Goal: Information Seeking & Learning: Learn about a topic

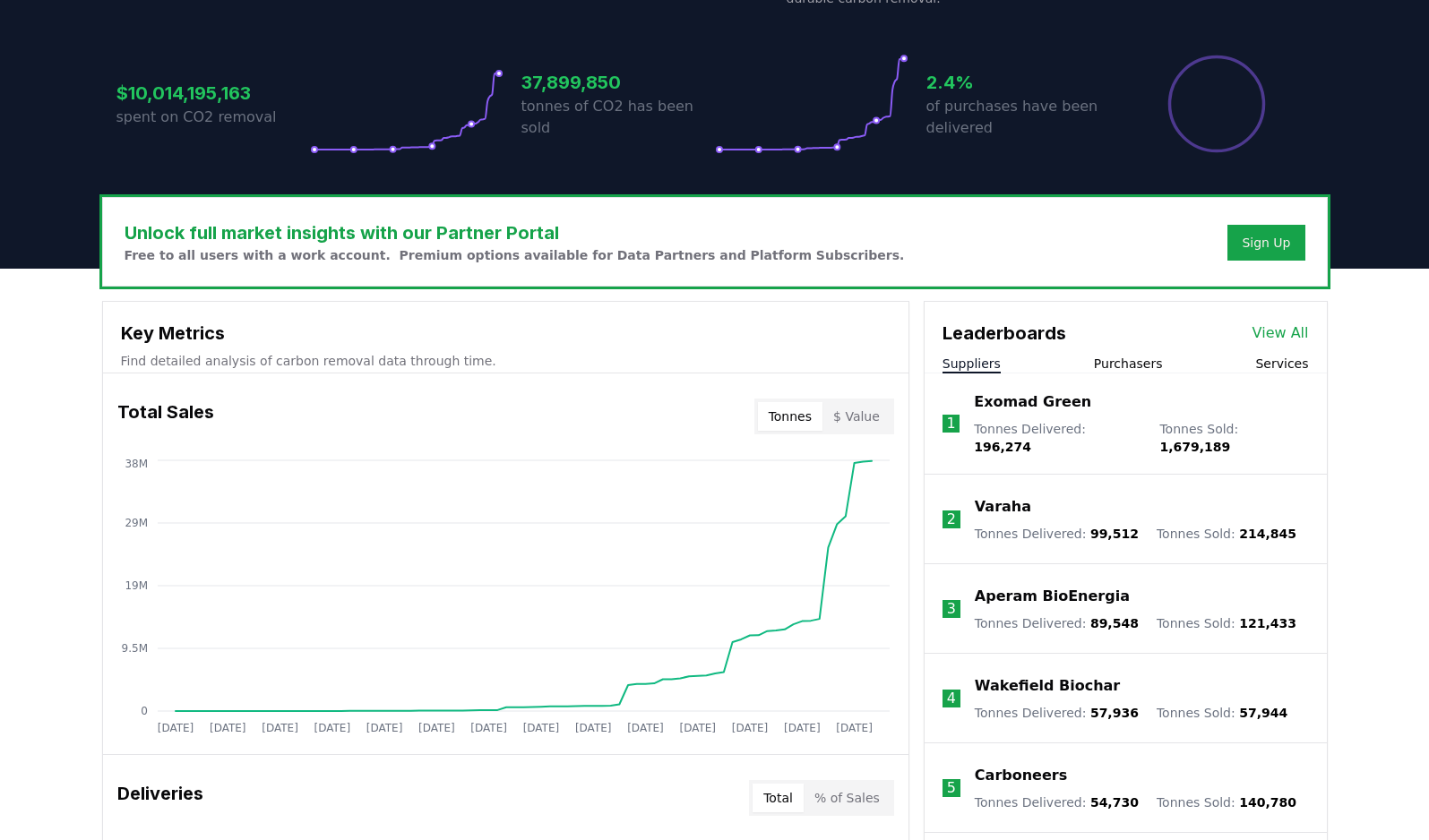
scroll to position [347, 0]
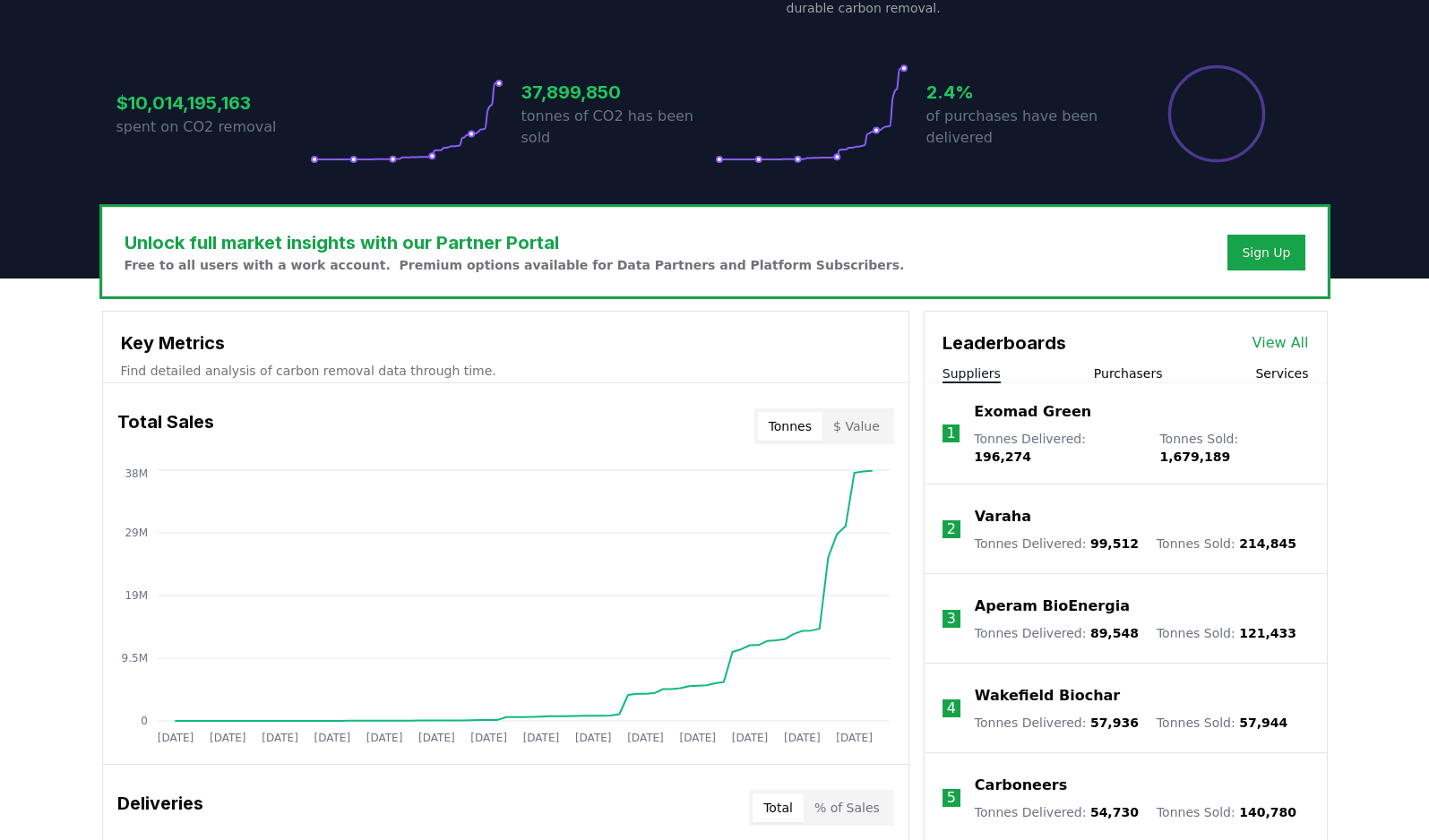
click at [1245, 375] on div "Suppliers Purchasers Services" at bounding box center [1125, 373] width 402 height 19
click at [1283, 374] on button "Services" at bounding box center [1281, 373] width 53 height 18
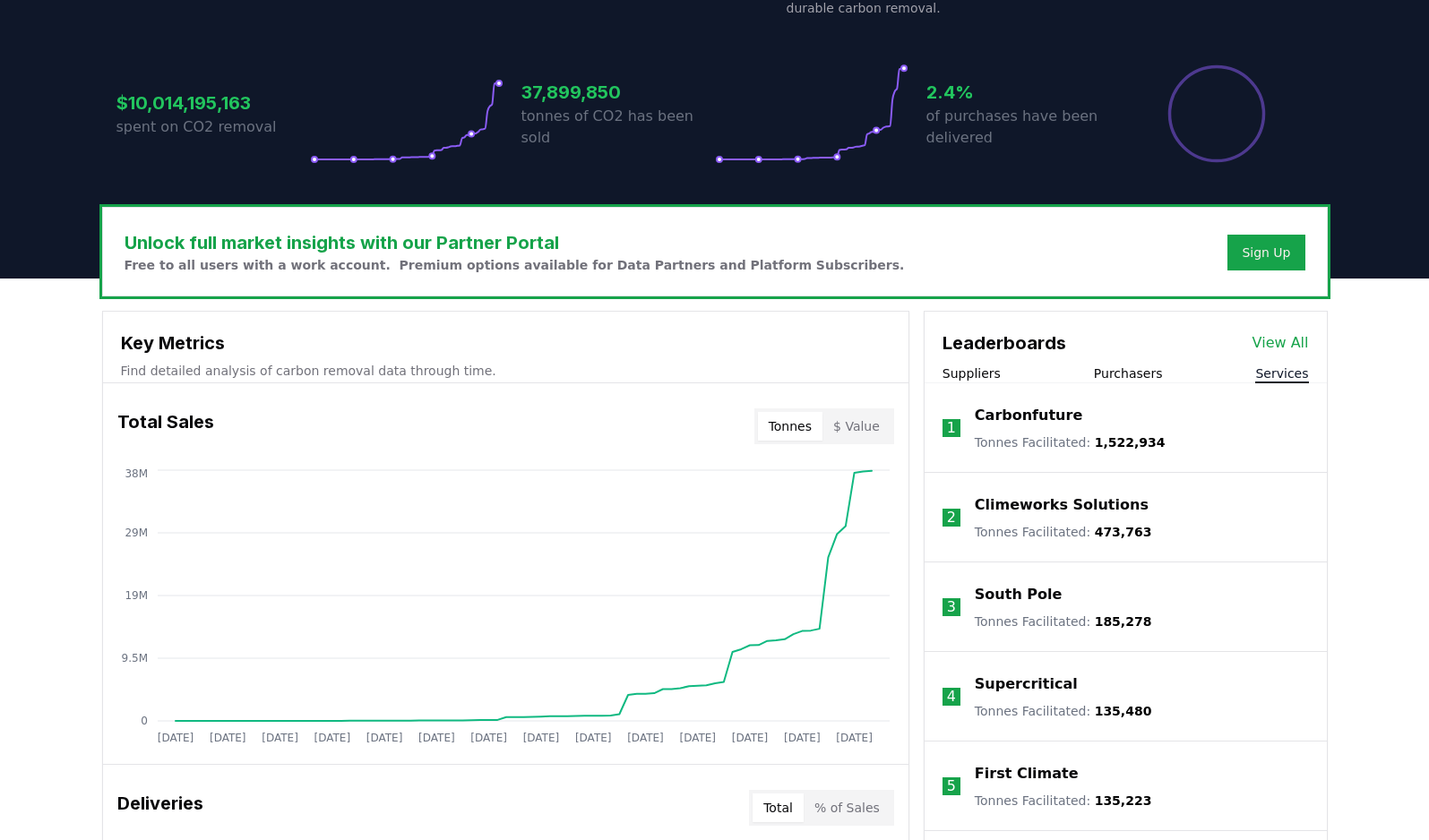
click at [1276, 351] on link "View All" at bounding box center [1280, 343] width 56 height 22
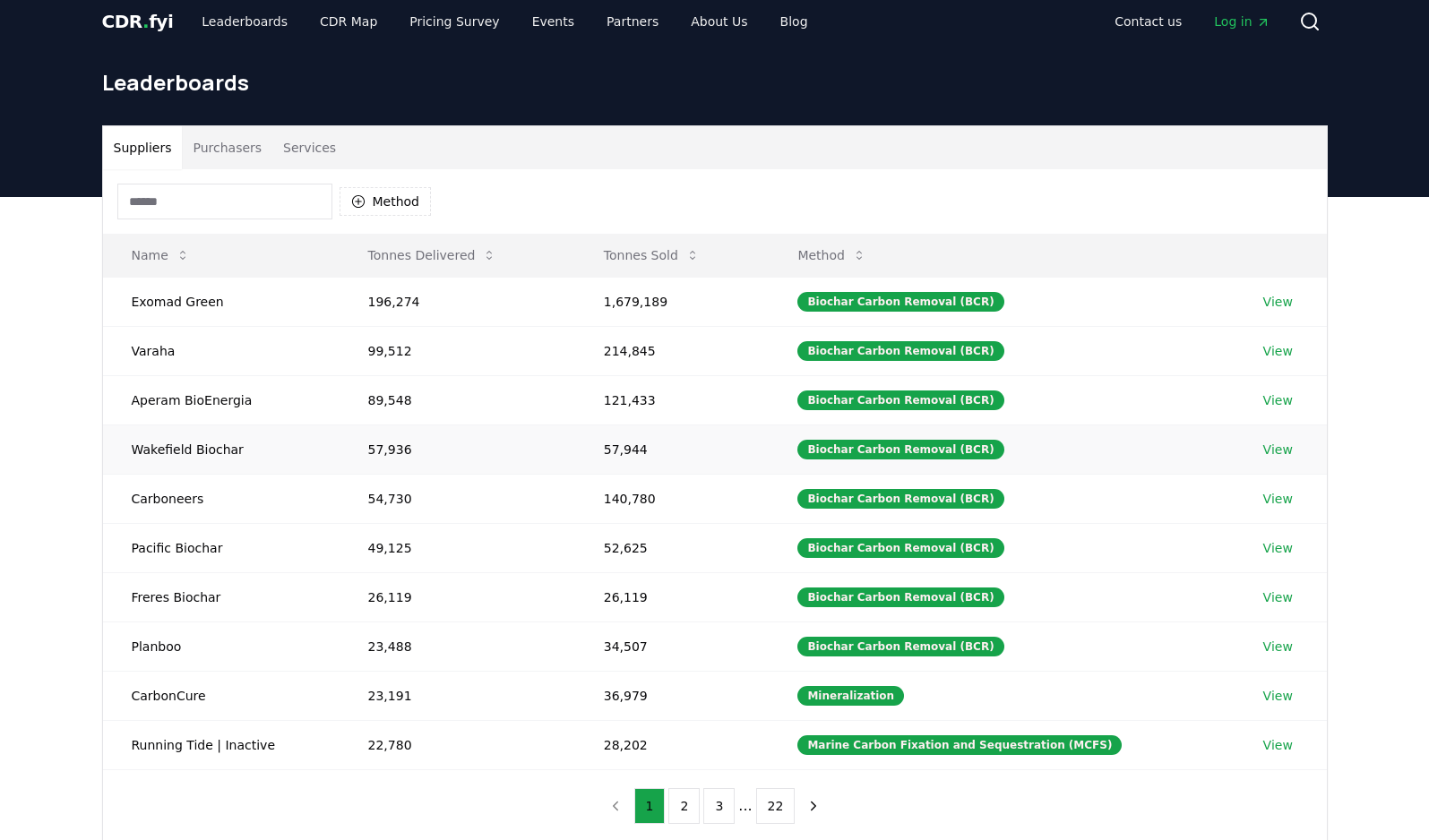
scroll to position [39, 0]
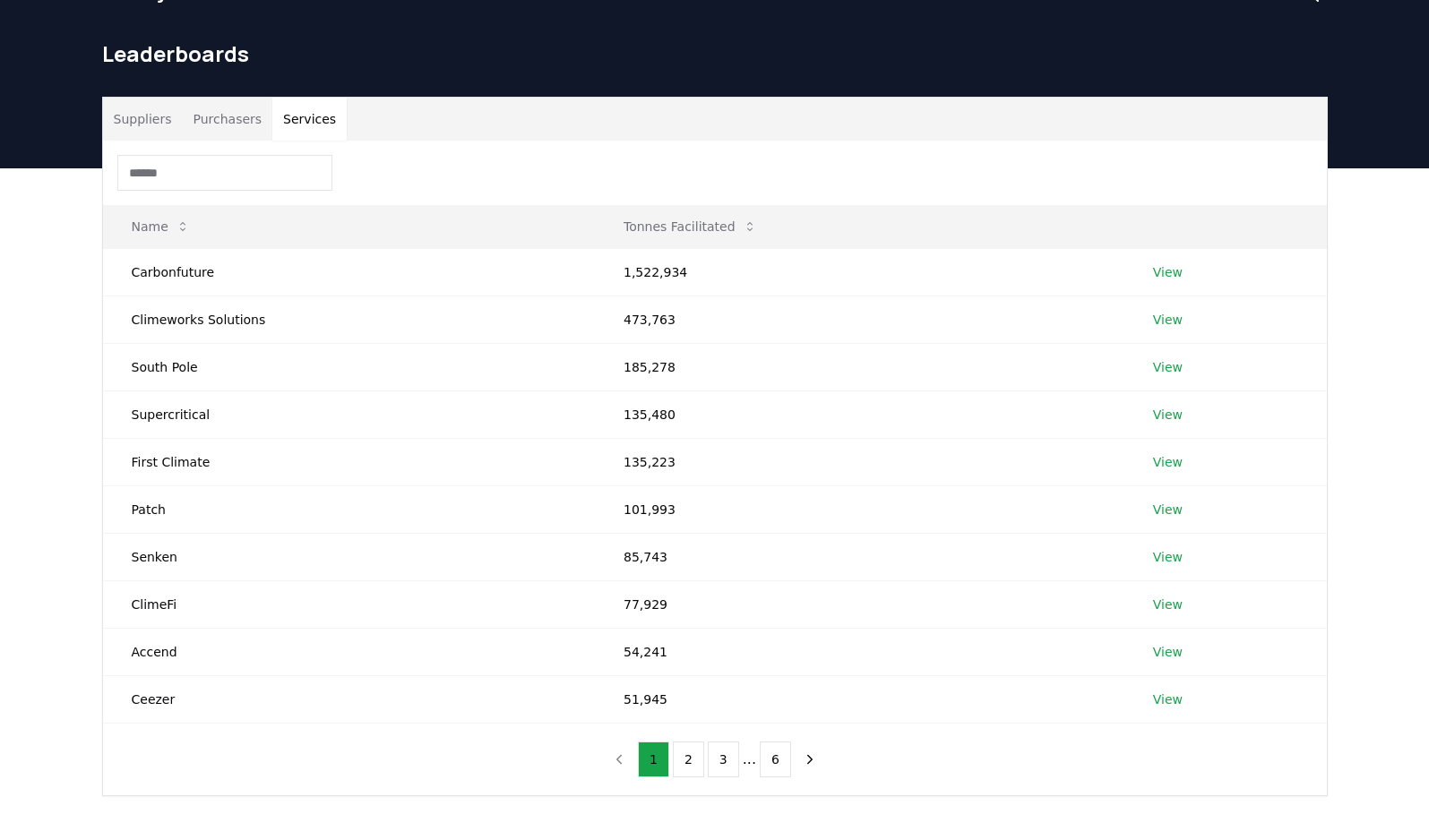
click at [309, 121] on button "Services" at bounding box center [310, 118] width 74 height 43
click at [701, 756] on button "2" at bounding box center [688, 758] width 32 height 35
click at [1169, 317] on link "View" at bounding box center [1167, 320] width 30 height 18
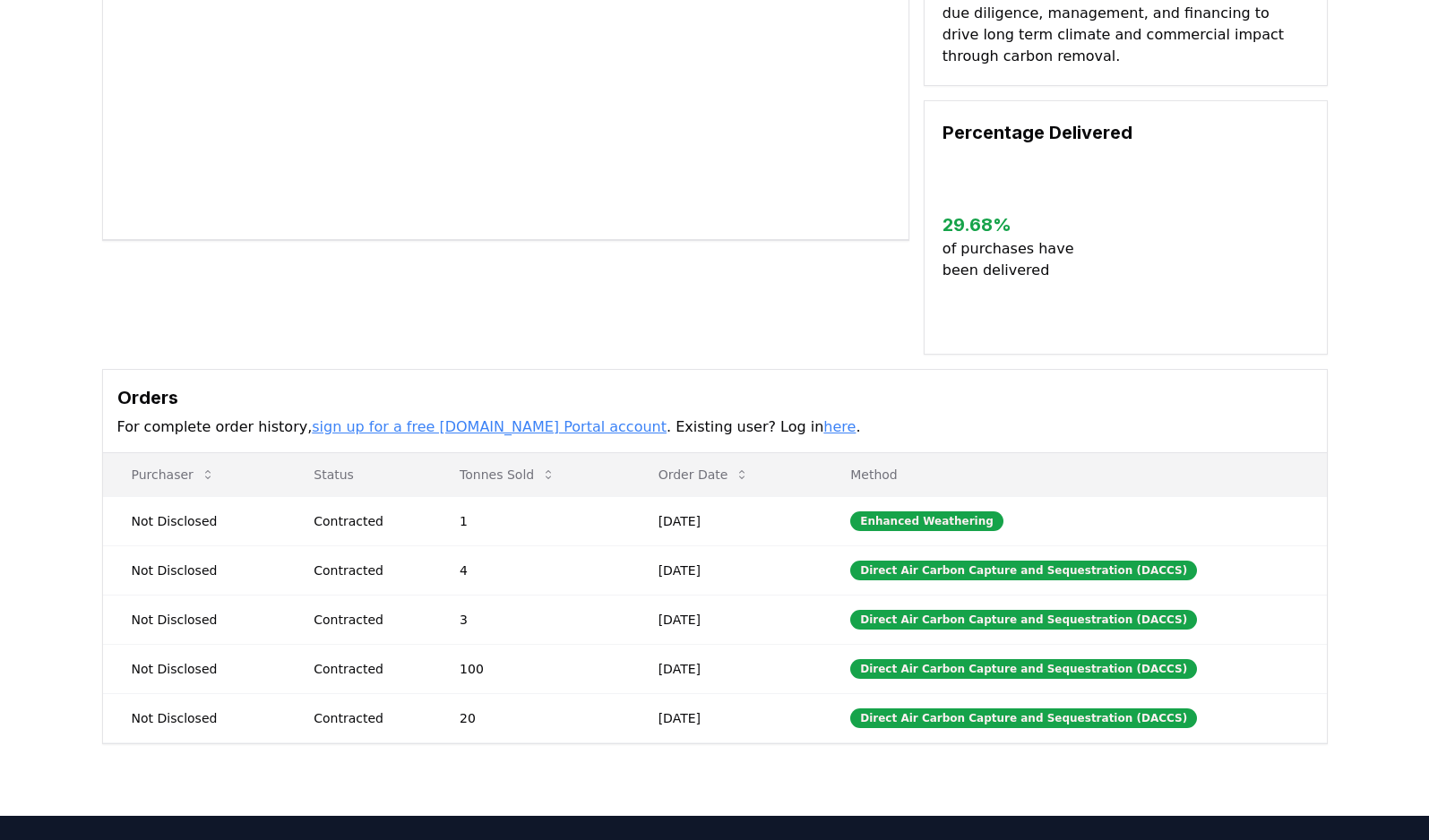
scroll to position [281, 0]
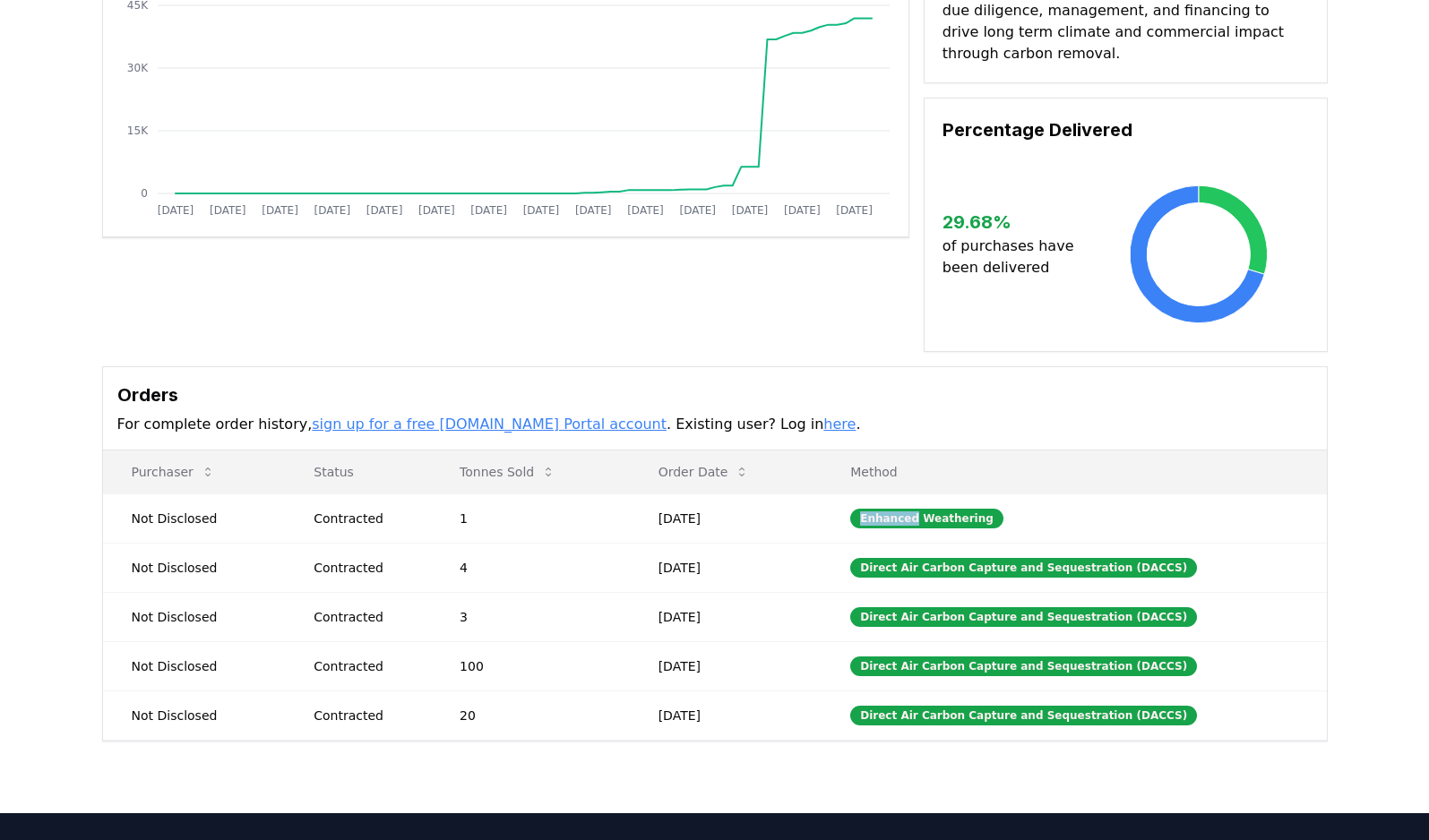
click at [945, 509] on div "Enhanced Weathering" at bounding box center [927, 519] width 154 height 20
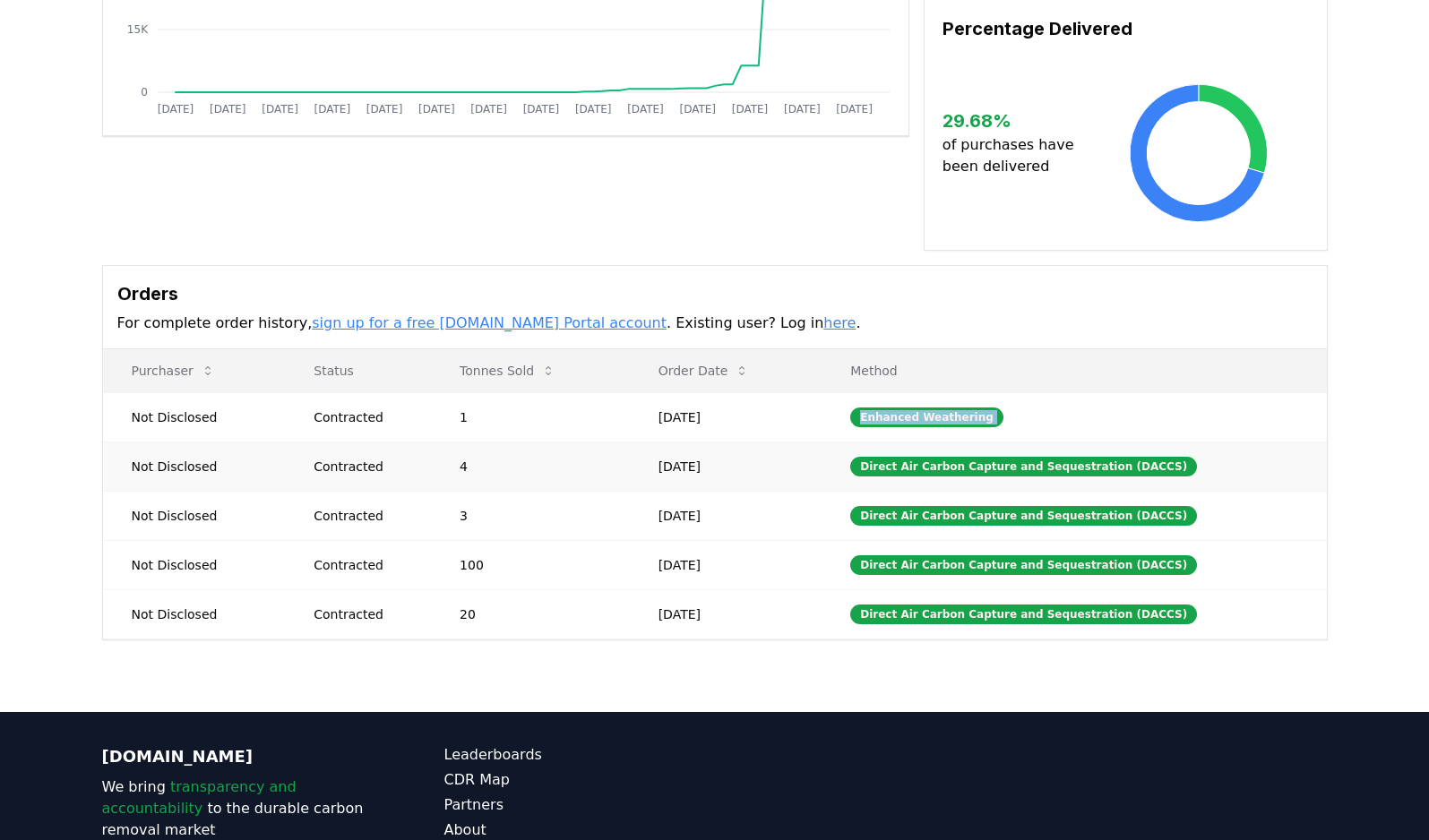
scroll to position [408, 0]
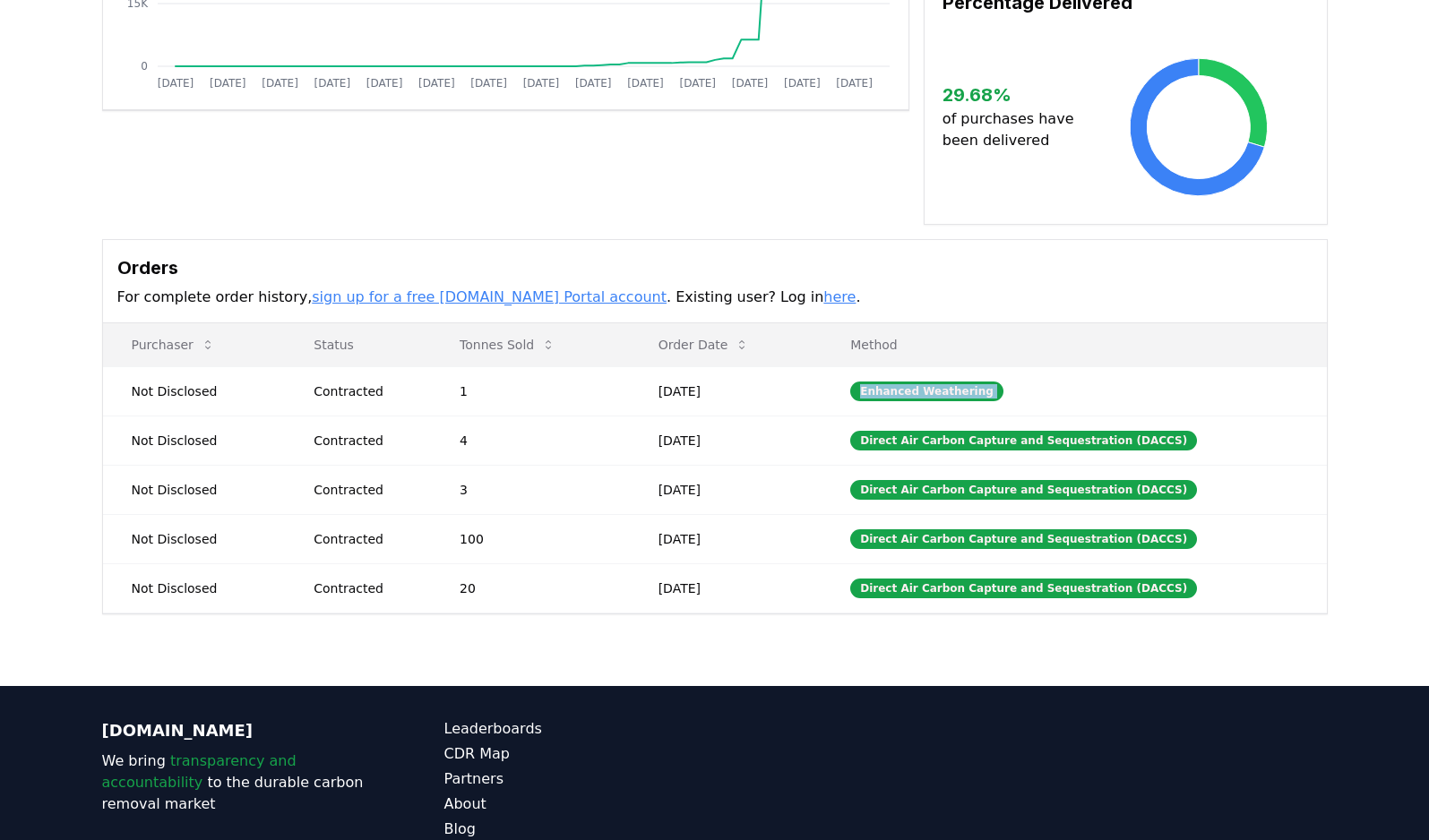
click at [823, 288] on link "here" at bounding box center [839, 296] width 32 height 17
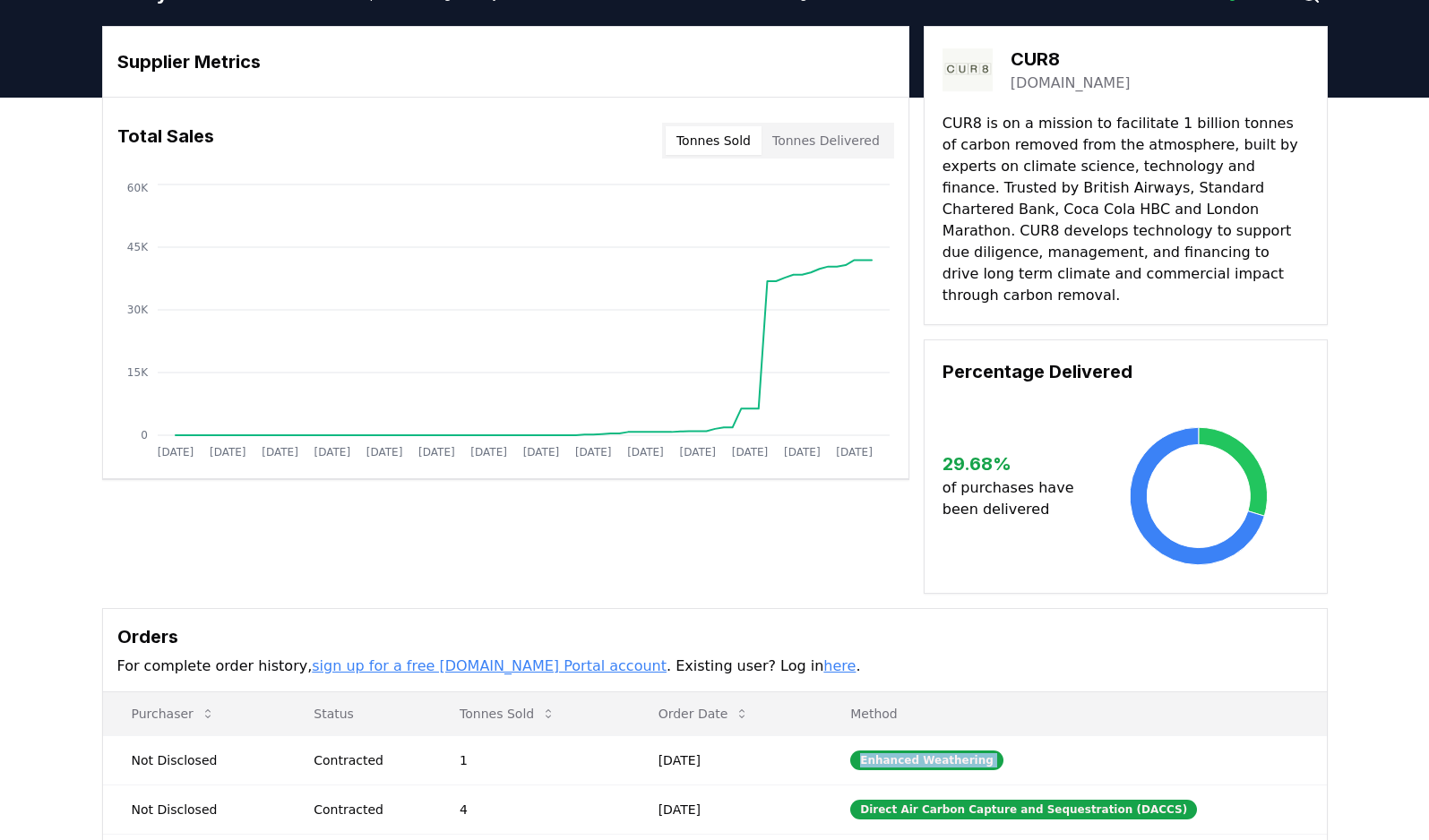
scroll to position [0, 0]
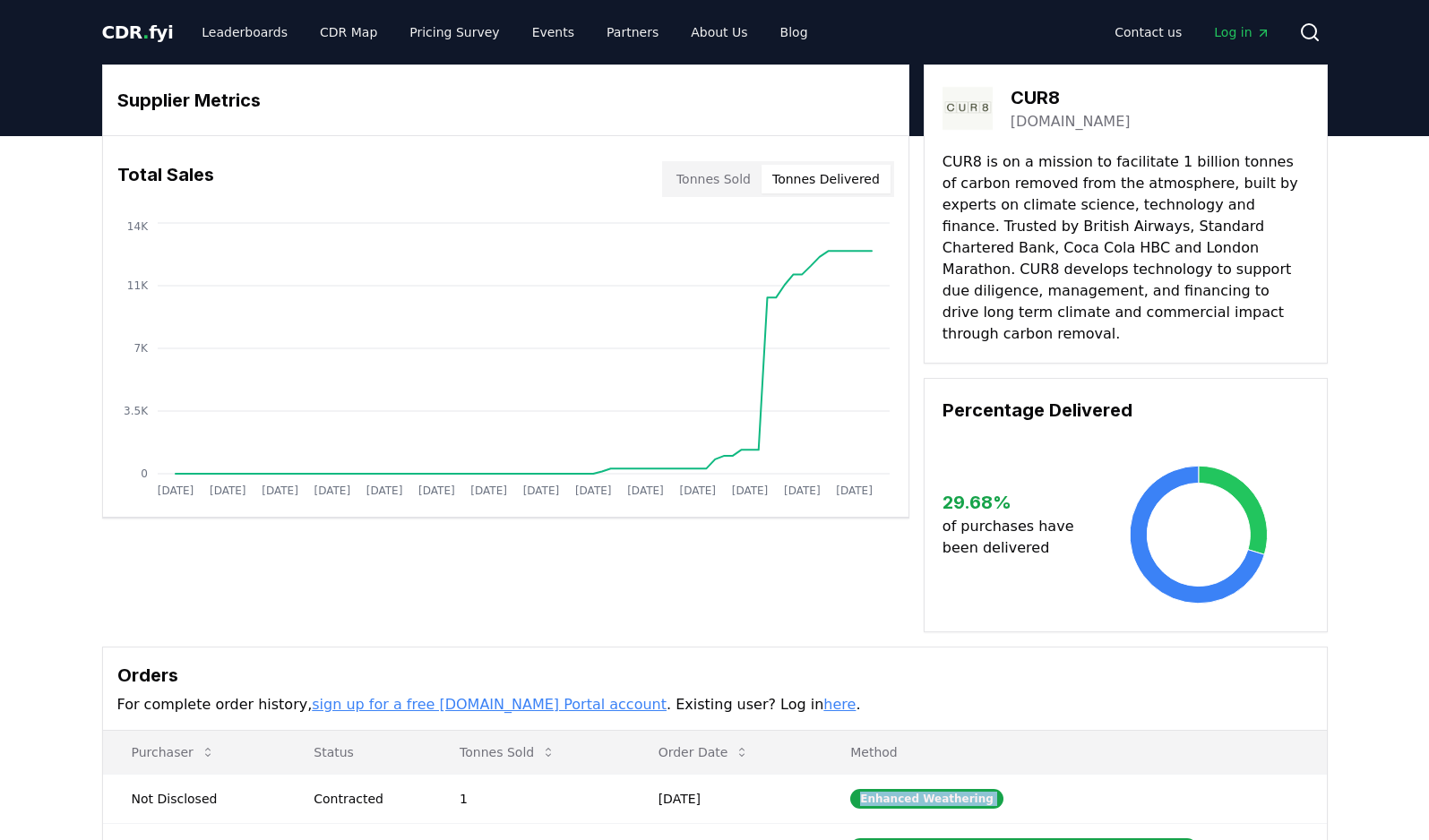
click at [829, 173] on button "Tonnes Delivered" at bounding box center [826, 179] width 129 height 29
click at [742, 181] on button "Tonnes Sold" at bounding box center [713, 179] width 95 height 29
click at [825, 181] on button "Tonnes Delivered" at bounding box center [826, 179] width 129 height 29
click at [726, 179] on button "Tonnes Sold" at bounding box center [713, 179] width 95 height 29
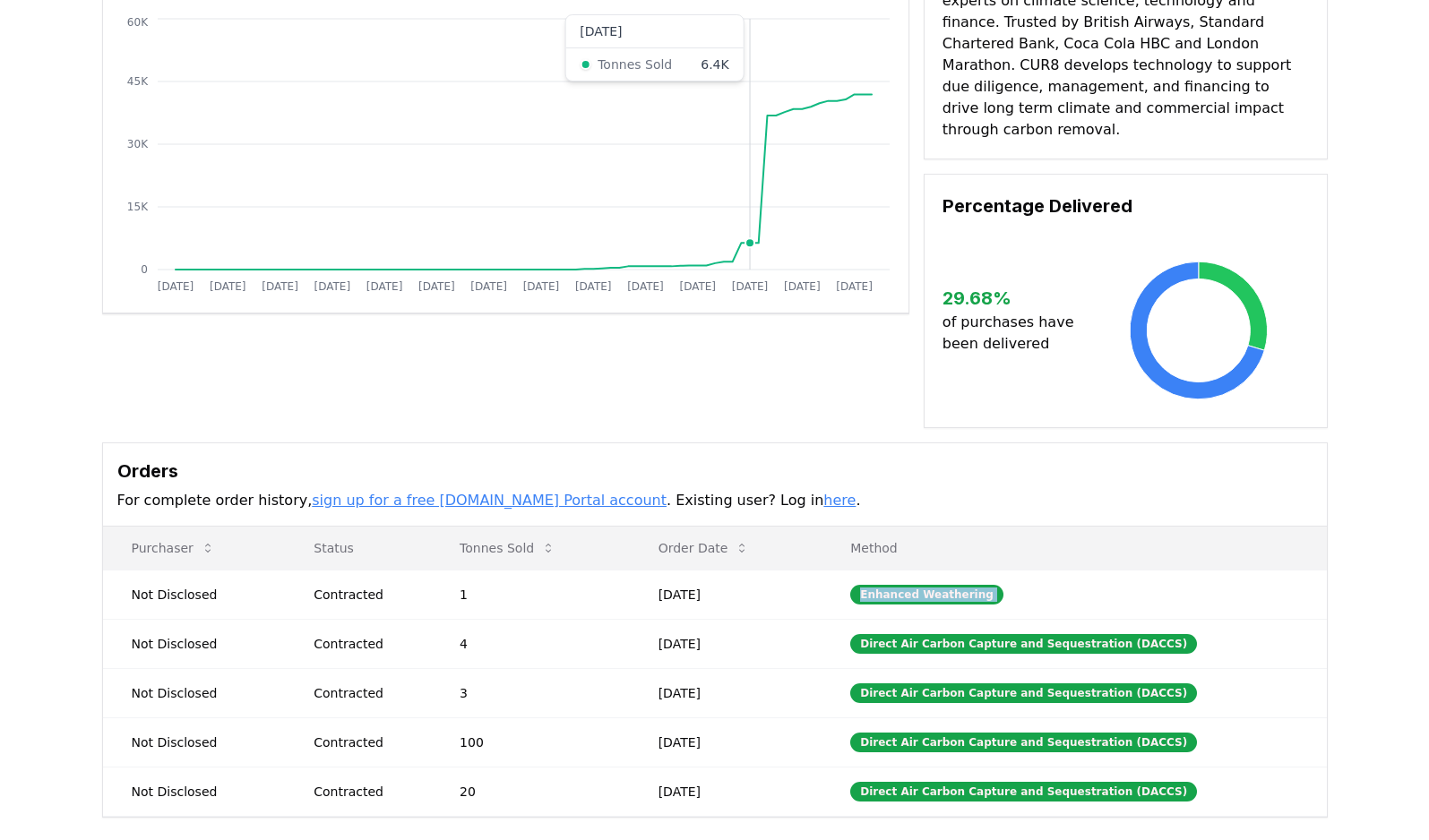
scroll to position [237, 0]
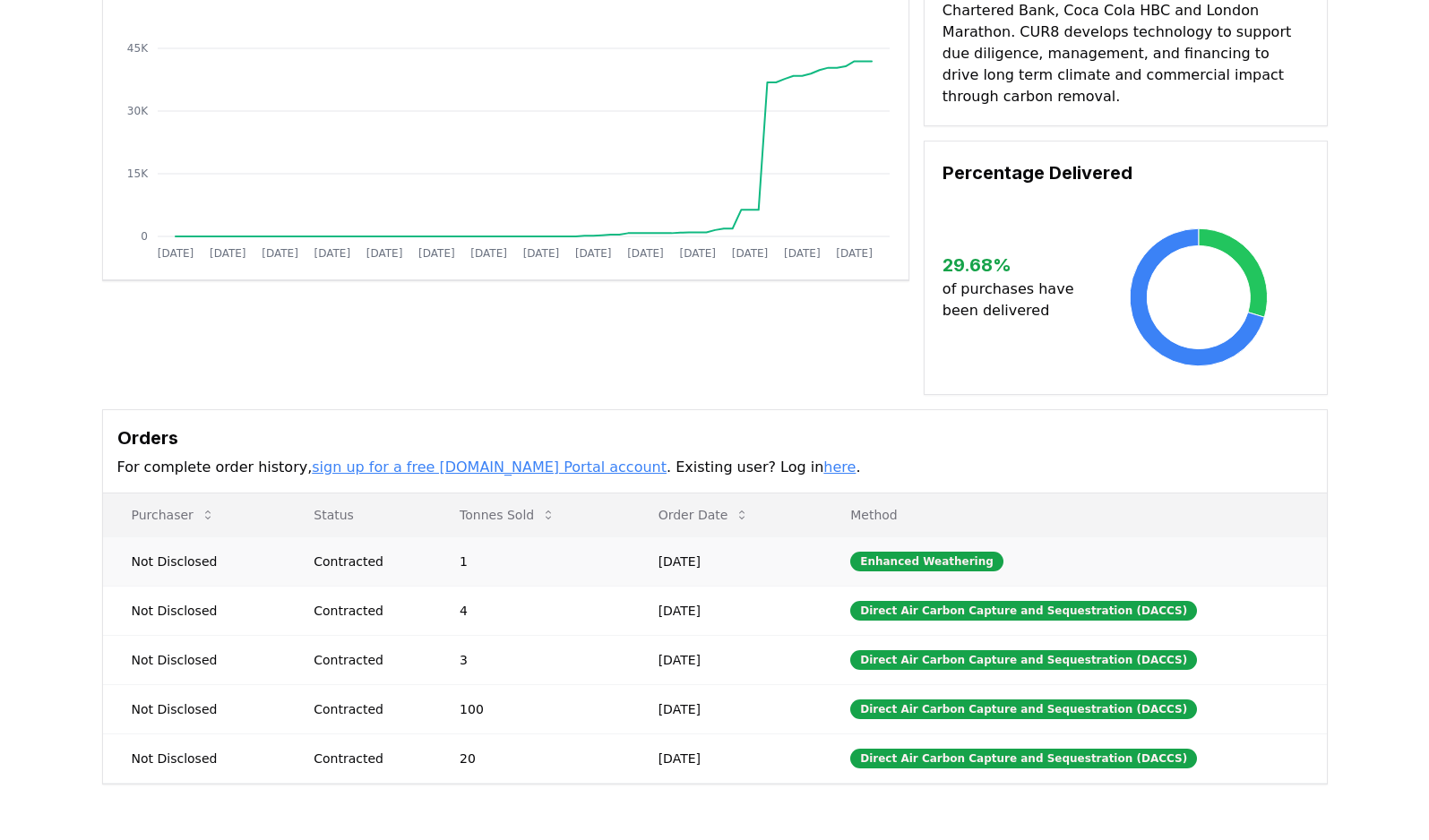
click at [735, 548] on td "[DATE]" at bounding box center [726, 561] width 193 height 49
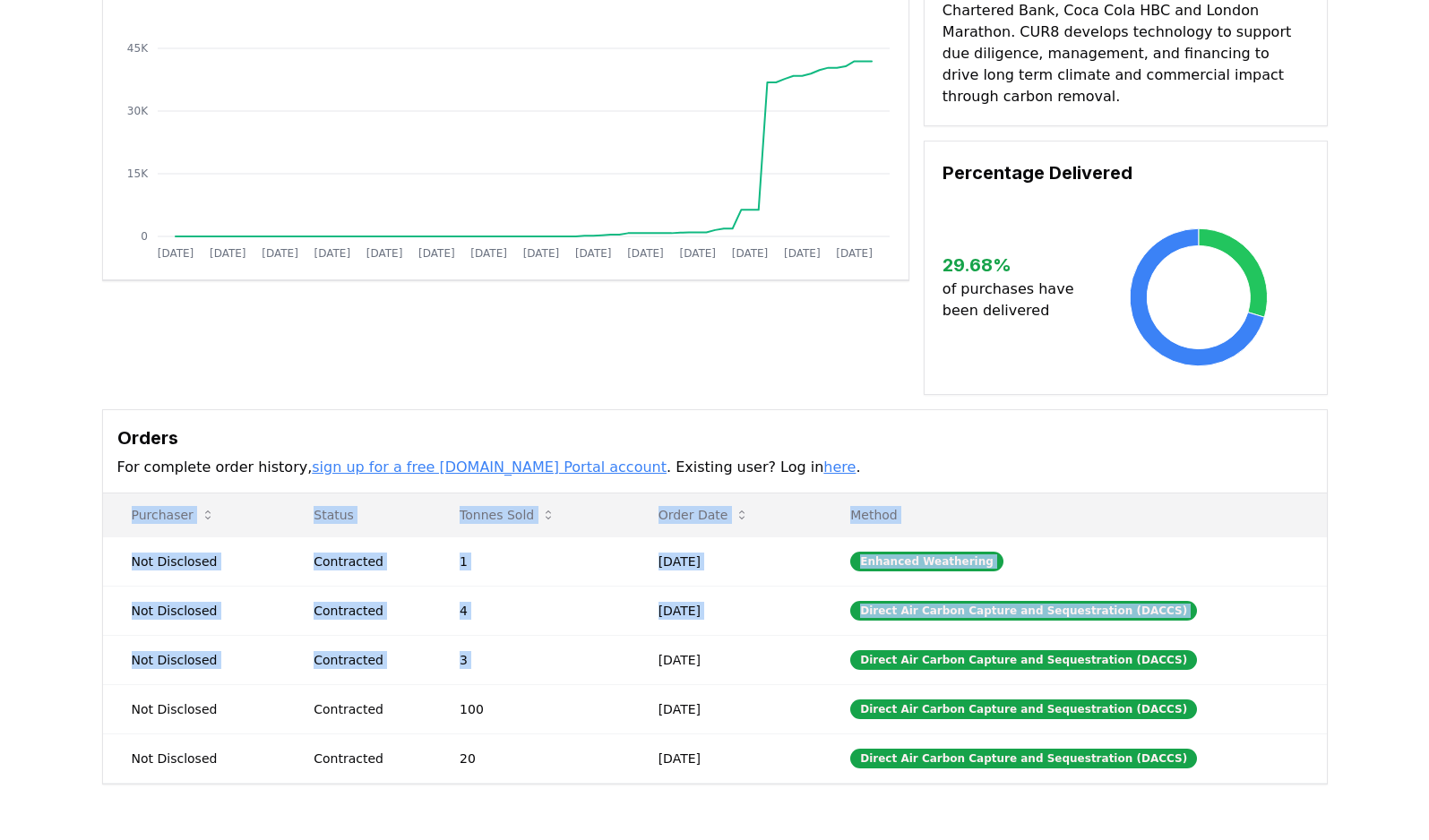
drag, startPoint x: 731, startPoint y: 624, endPoint x: 731, endPoint y: 767, distance: 143.0
click at [731, 768] on div "Supplier Metrics Total Sales Tonnes Sold Tonnes Delivered [DATE] [DATE] [DATE] …" at bounding box center [714, 378] width 1429 height 957
click at [702, 742] on td "[DATE]" at bounding box center [726, 757] width 193 height 49
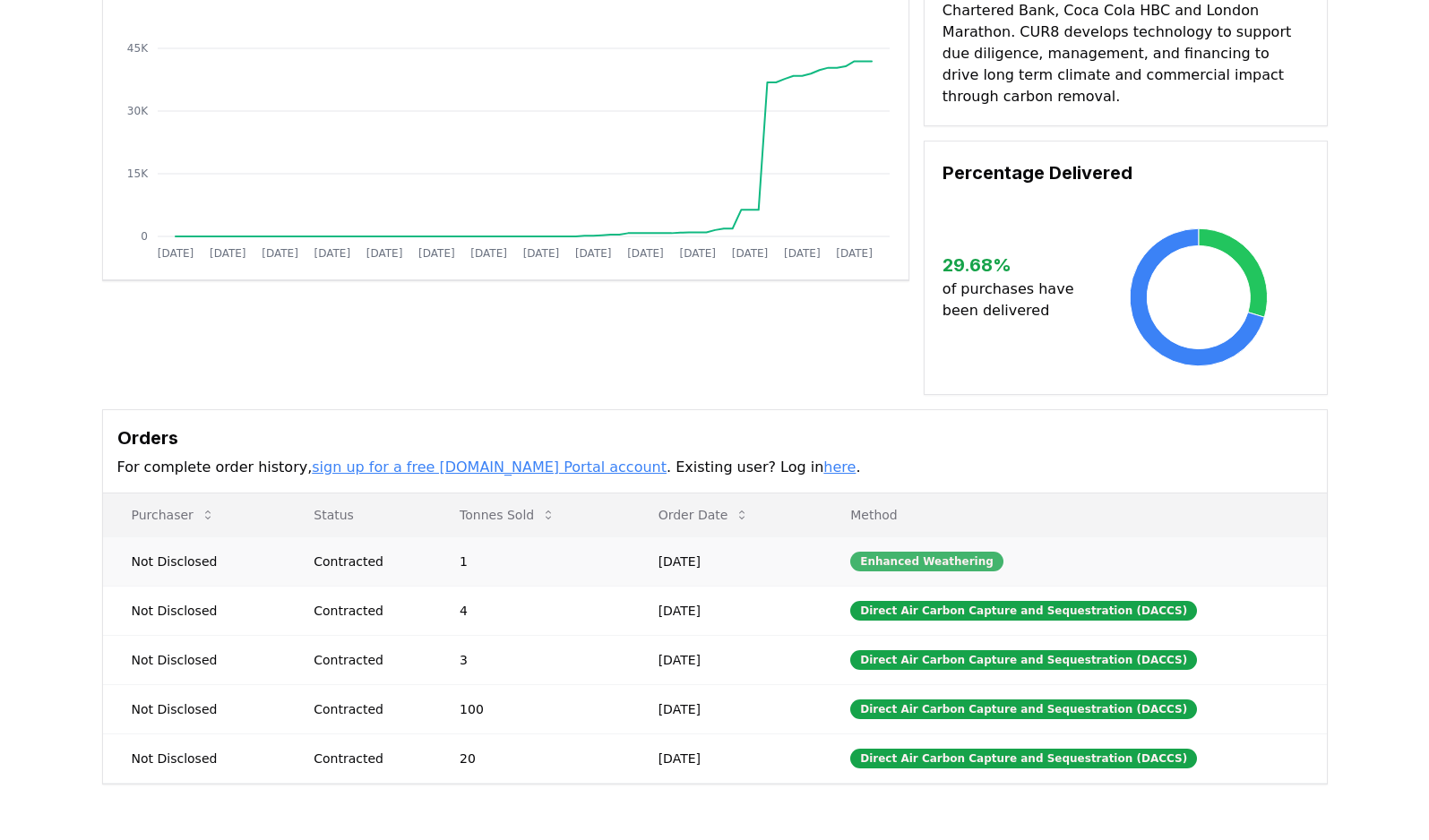
click at [948, 551] on div "Enhanced Weathering" at bounding box center [927, 561] width 154 height 20
click at [943, 551] on div "Enhanced Weathering" at bounding box center [927, 561] width 154 height 20
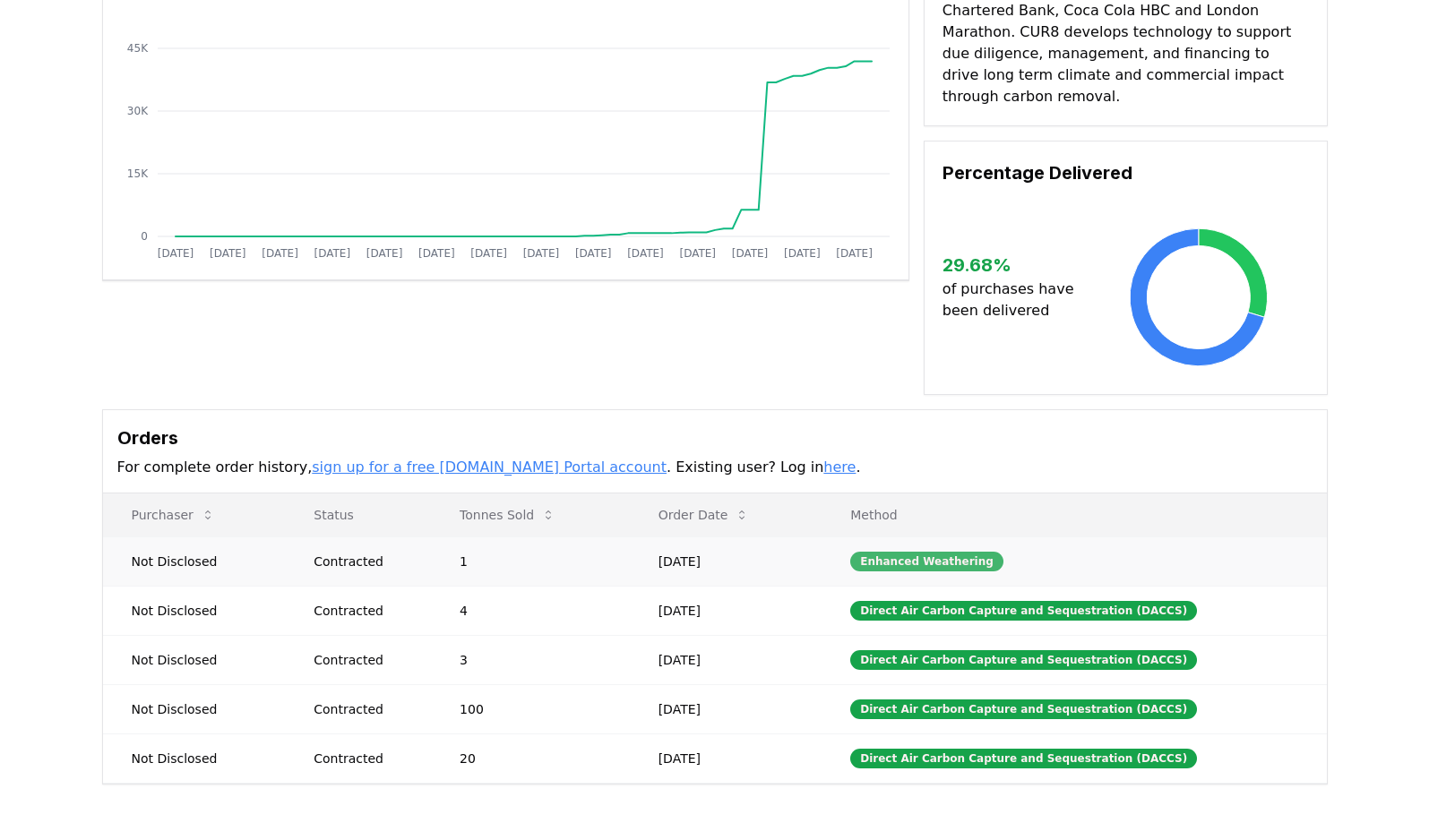
click at [943, 551] on div "Enhanced Weathering" at bounding box center [927, 561] width 154 height 20
